Goal: Navigation & Orientation: Find specific page/section

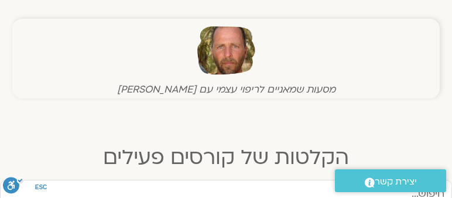
scroll to position [257, 0]
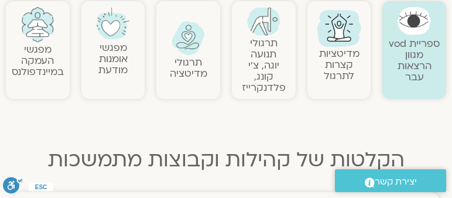
click at [451, 12] on div "ספריית vod מגוון הרצאות עבר מדיטציות קצרות לתרגול תרגולי תנועה יוגה, צ׳י קונג, …" at bounding box center [226, 49] width 452 height 109
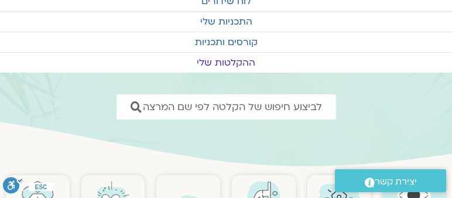
scroll to position [80, 0]
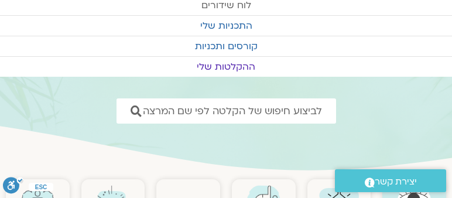
click at [237, 2] on link "לוח שידורים" at bounding box center [226, 5] width 452 height 20
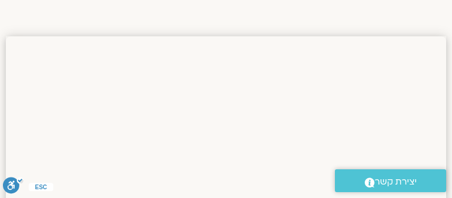
scroll to position [213, 0]
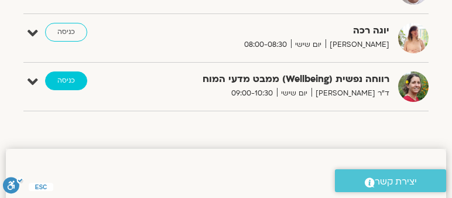
click at [67, 76] on link "כניסה" at bounding box center [66, 80] width 42 height 19
